Goal: Navigation & Orientation: Find specific page/section

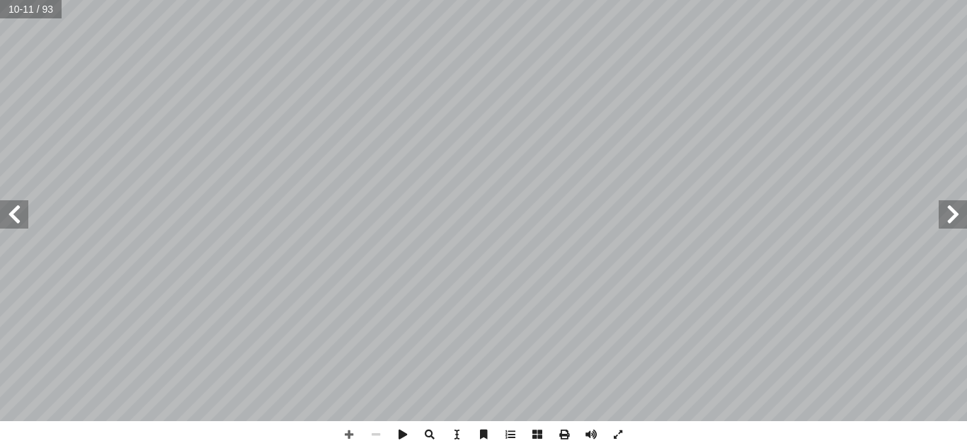
click at [5, 200] on span at bounding box center [14, 214] width 28 height 28
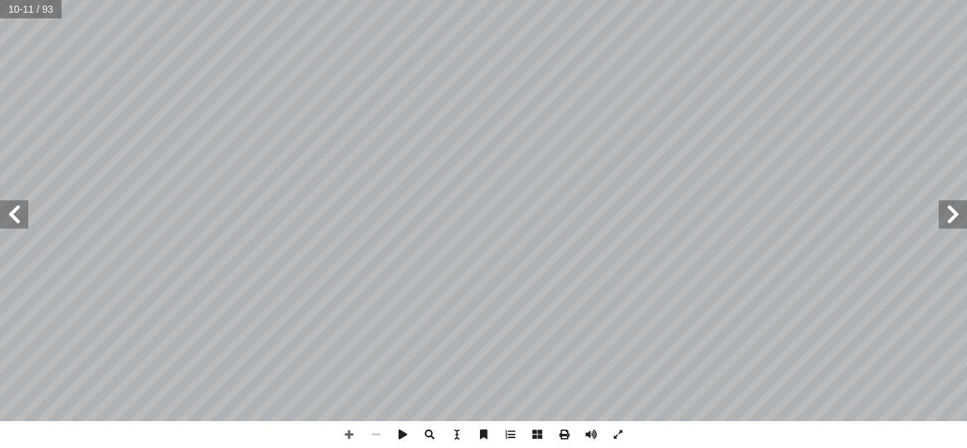
click at [5, 200] on span at bounding box center [14, 214] width 28 height 28
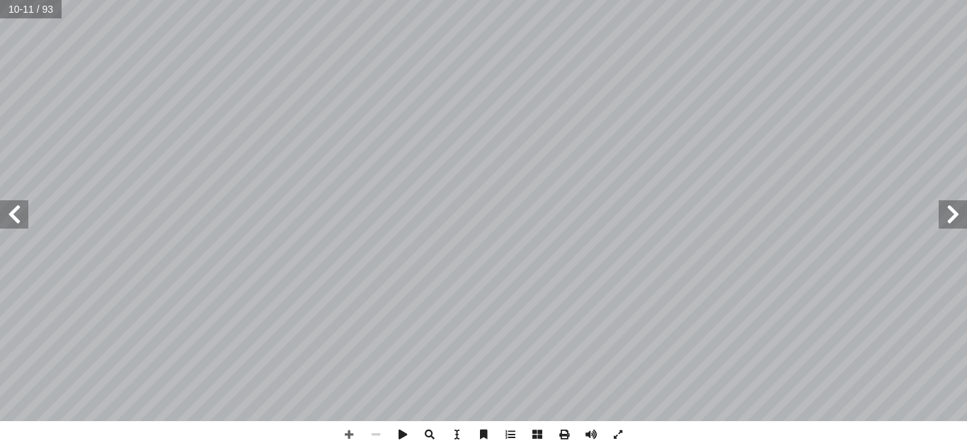
click at [5, 200] on span at bounding box center [14, 214] width 28 height 28
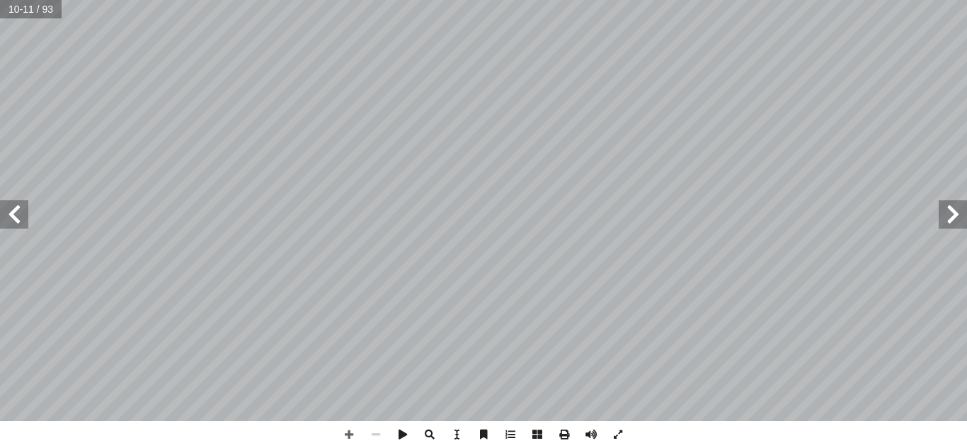
click at [5, 200] on span at bounding box center [14, 214] width 28 height 28
